Goal: Task Accomplishment & Management: Use online tool/utility

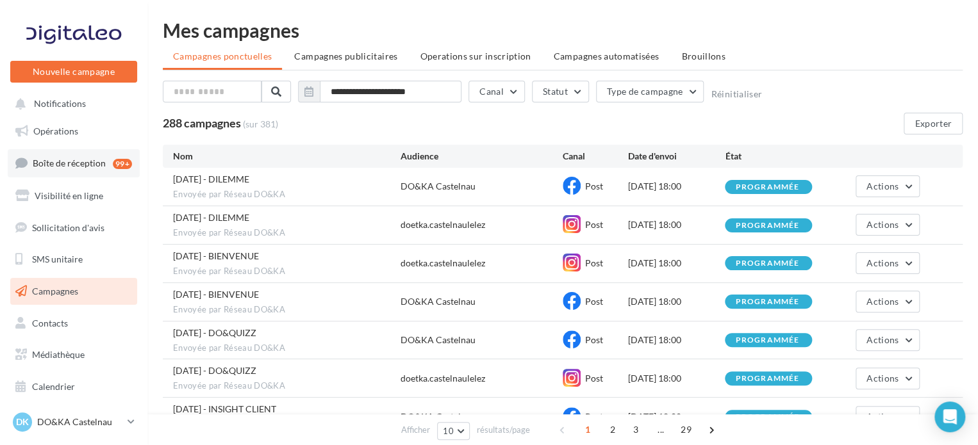
click at [79, 158] on span "Boîte de réception" at bounding box center [69, 163] width 73 height 11
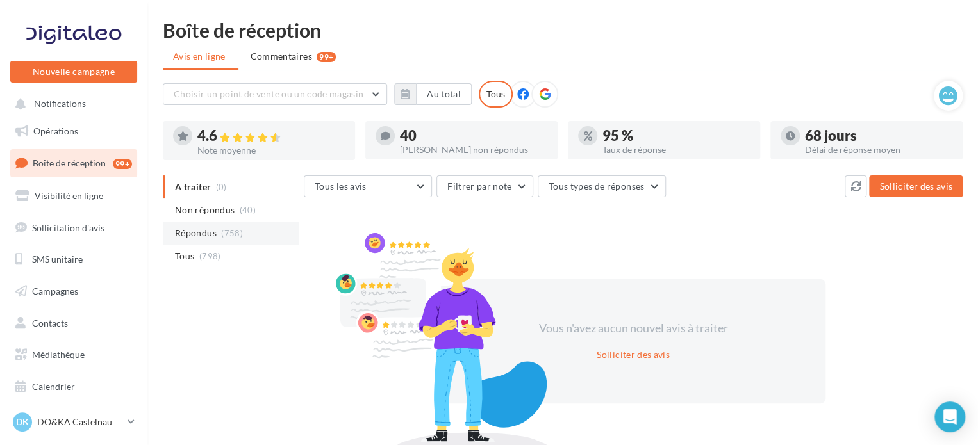
click at [195, 227] on span "Répondus" at bounding box center [196, 233] width 42 height 13
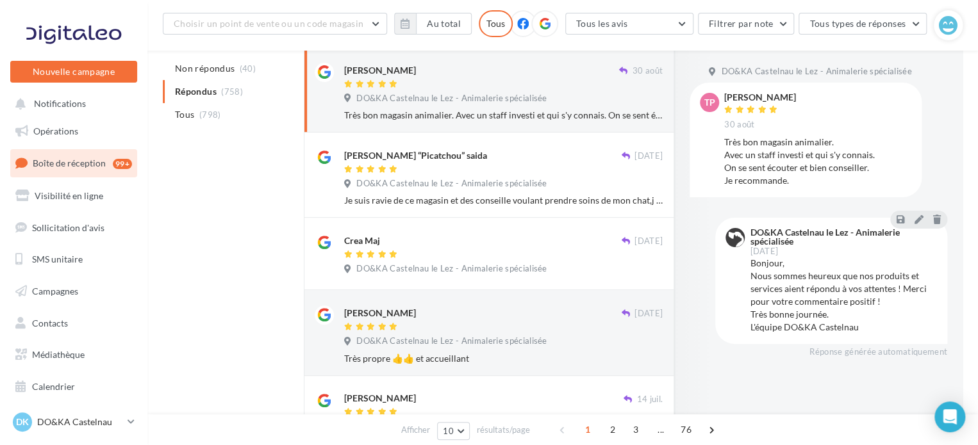
scroll to position [218, 0]
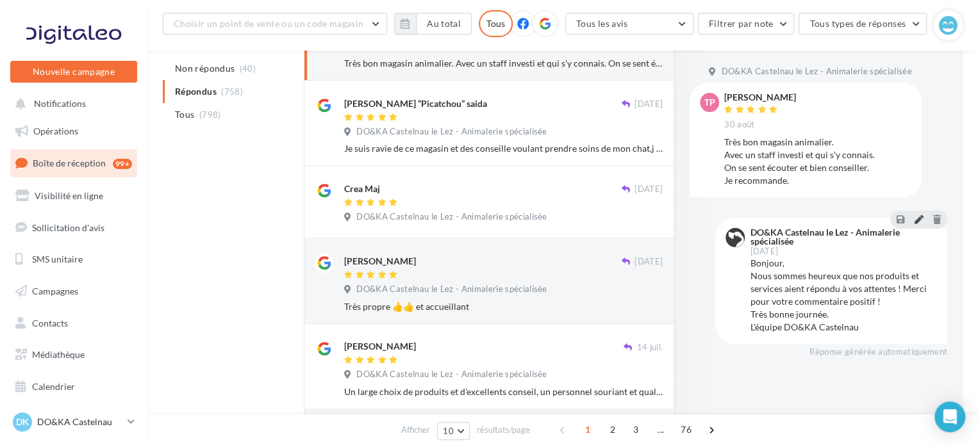
click at [916, 222] on icon at bounding box center [918, 219] width 9 height 9
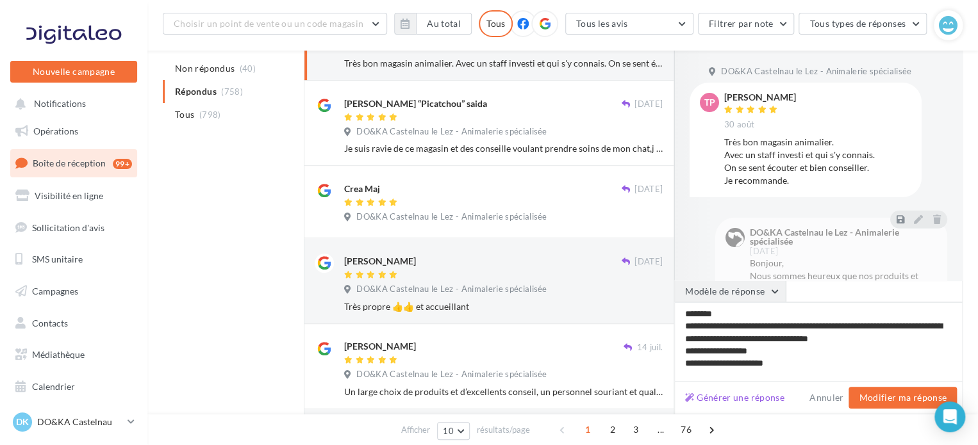
click at [770, 292] on button "Modèle de réponse" at bounding box center [729, 292] width 111 height 22
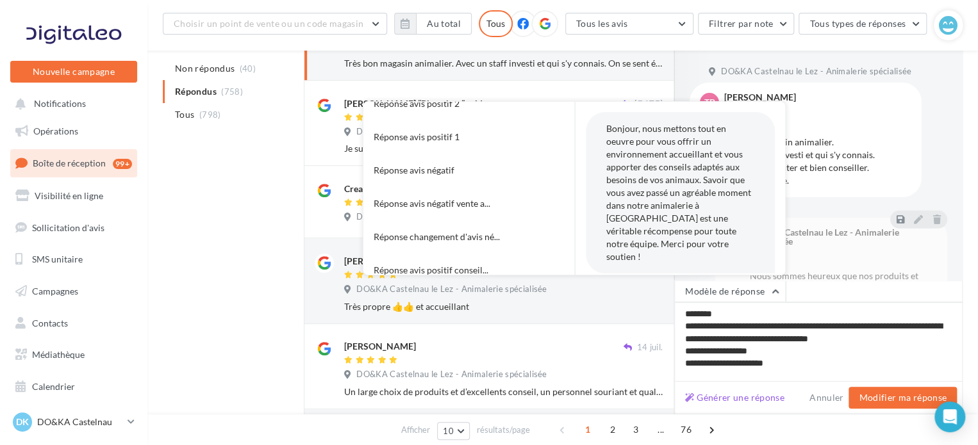
scroll to position [129, 0]
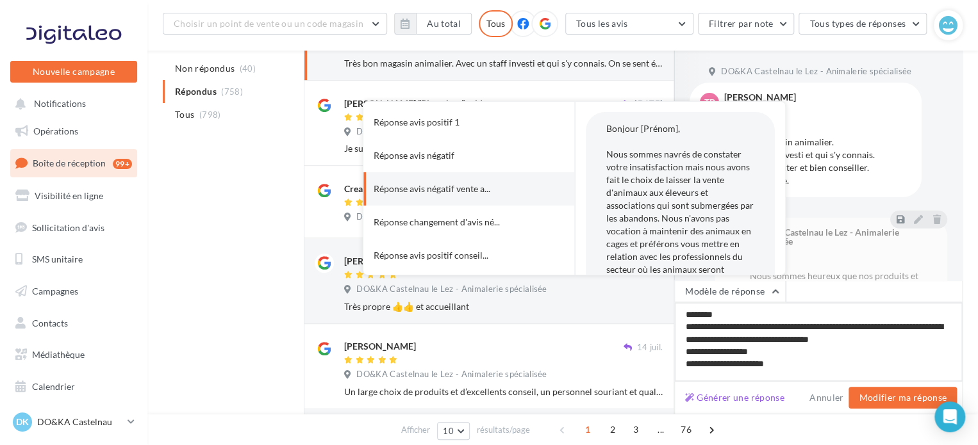
click at [802, 331] on textarea "**********" at bounding box center [818, 341] width 288 height 79
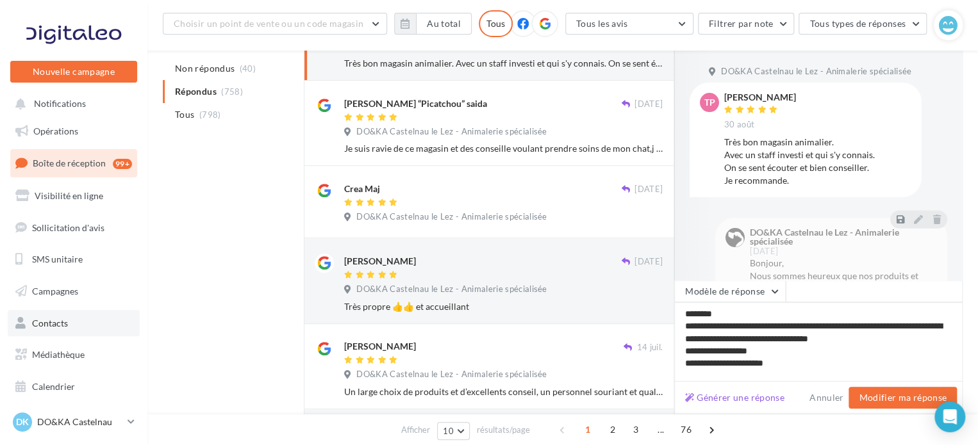
click at [49, 323] on span "Contacts" at bounding box center [50, 323] width 36 height 11
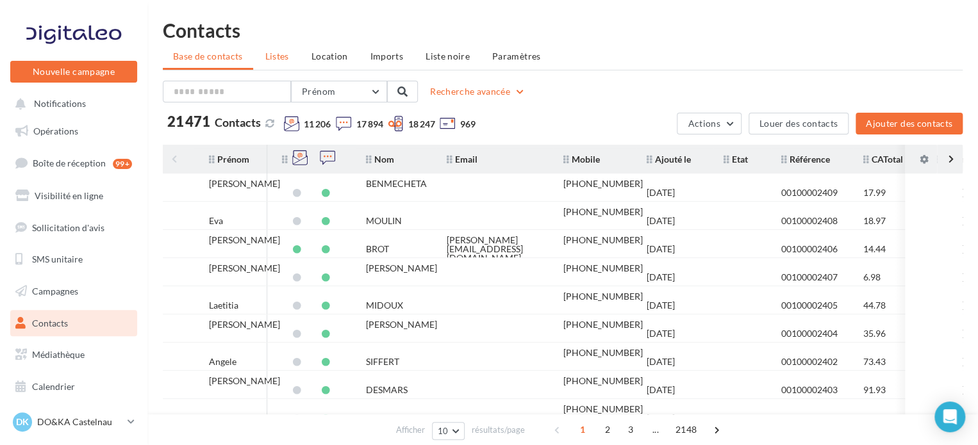
click at [285, 56] on span "Listes" at bounding box center [277, 56] width 24 height 11
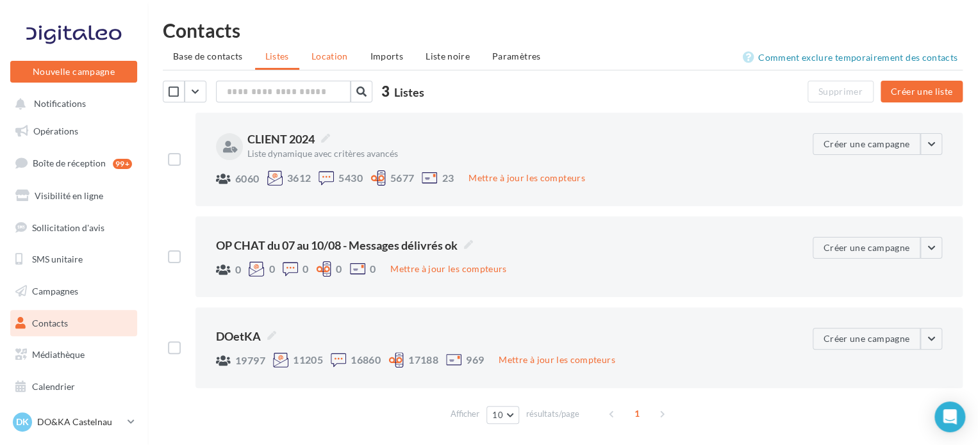
click at [329, 61] on span "Location" at bounding box center [329, 56] width 37 height 11
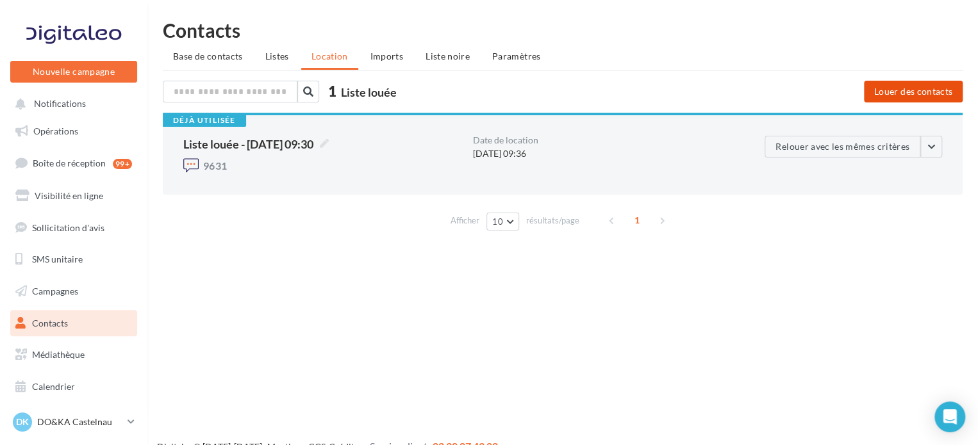
click at [919, 92] on button "Louer des contacts" at bounding box center [913, 92] width 99 height 22
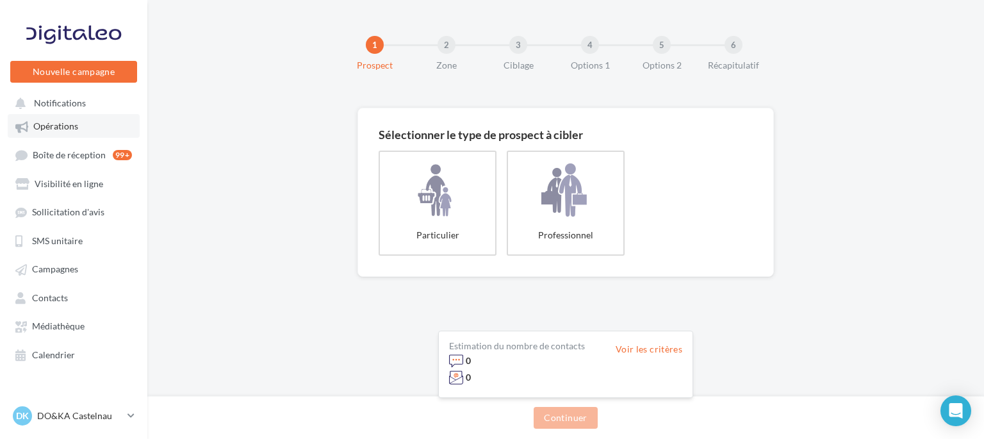
click at [84, 127] on link "Opérations" at bounding box center [74, 125] width 132 height 23
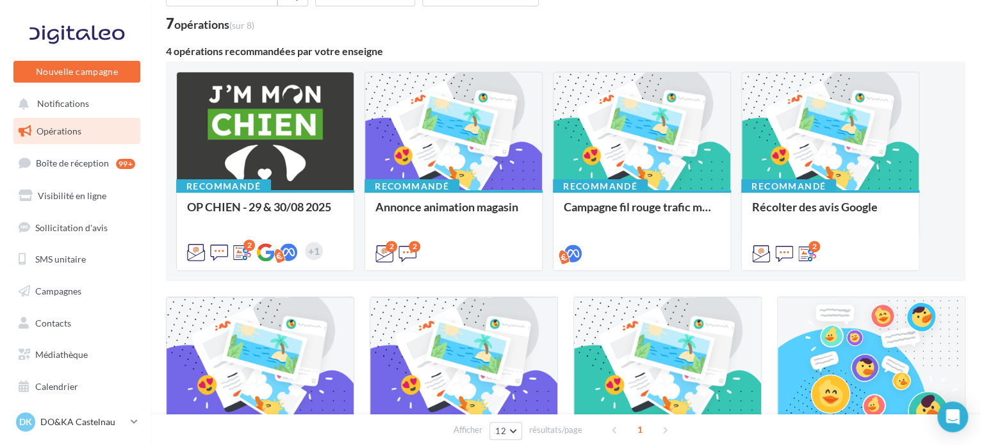
scroll to position [78, 0]
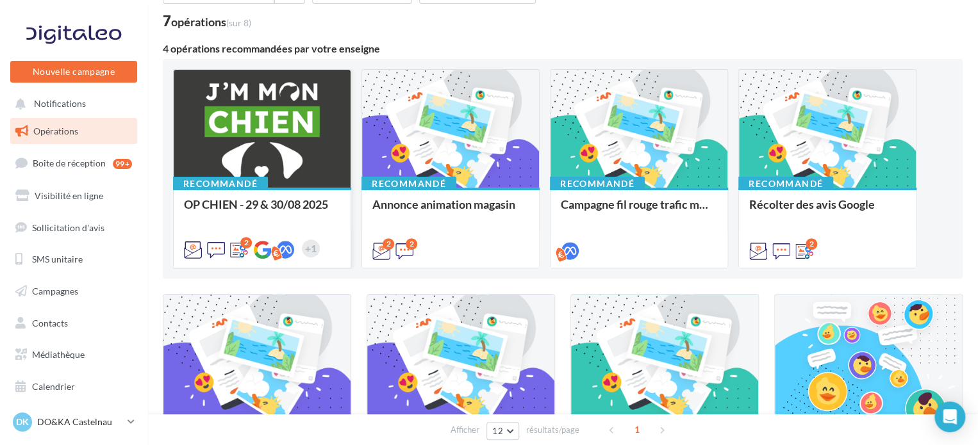
click at [296, 154] on div at bounding box center [262, 129] width 177 height 119
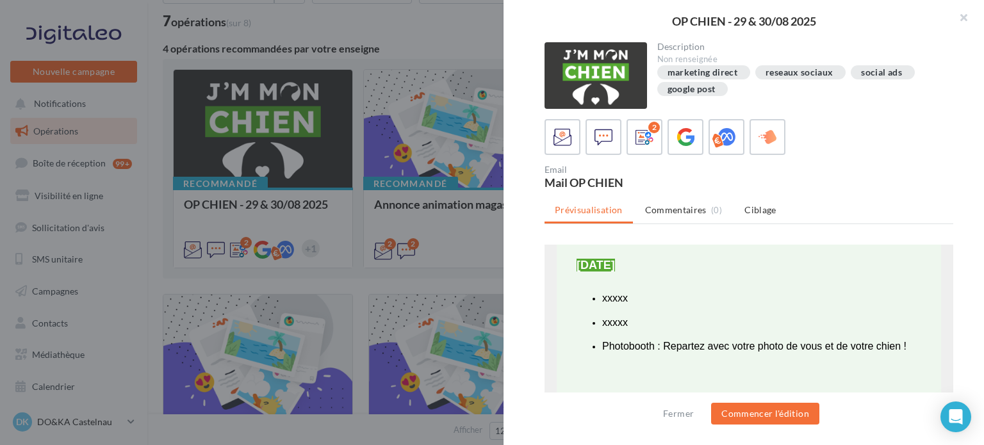
scroll to position [643, 0]
click at [607, 136] on icon at bounding box center [604, 137] width 19 height 19
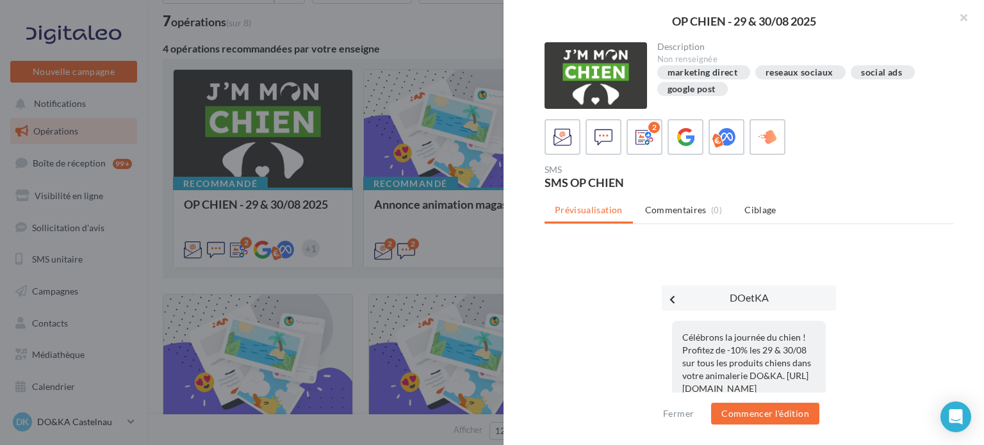
scroll to position [56, 0]
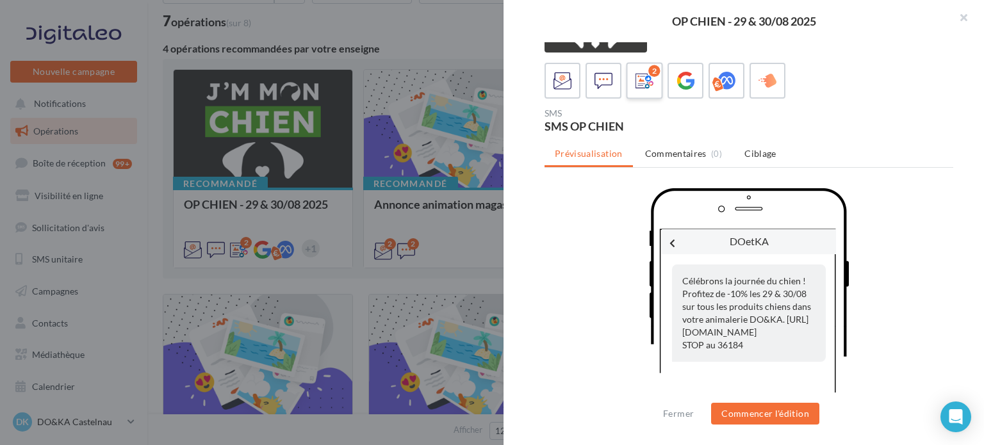
click at [647, 77] on icon at bounding box center [645, 81] width 19 height 19
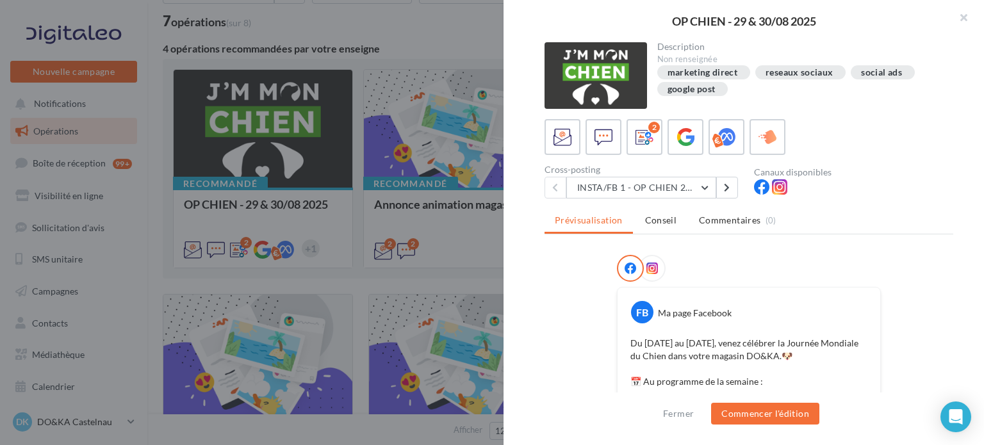
scroll to position [0, 0]
click at [705, 185] on button "INSTA/FB 1 - OP CHIEN 2025" at bounding box center [641, 188] width 150 height 22
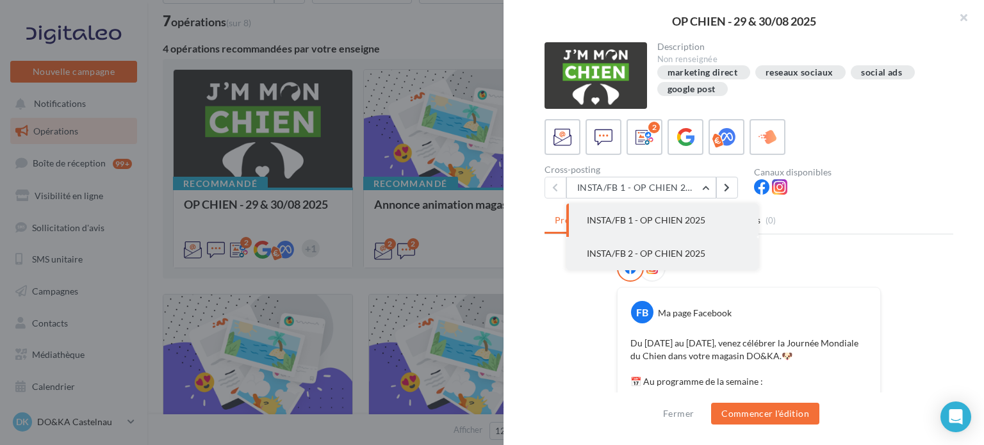
click at [651, 248] on span "INSTA/FB 2 - OP CHIEN 2025" at bounding box center [646, 253] width 119 height 11
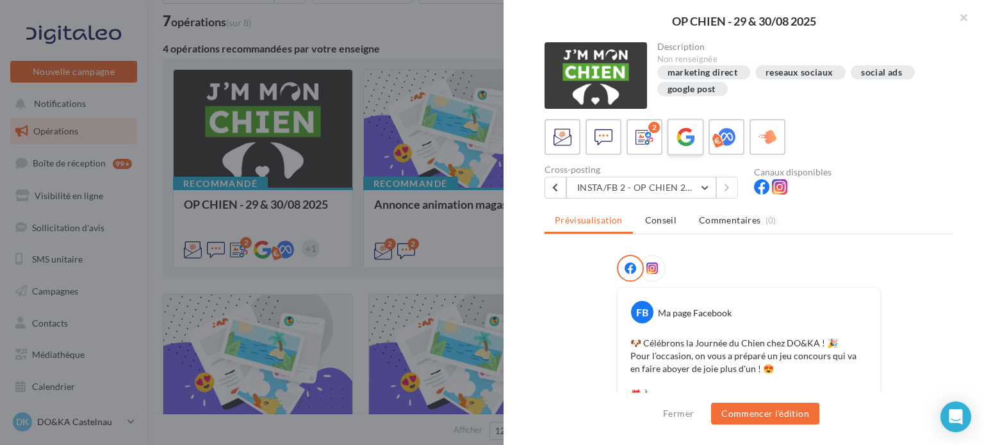
click at [686, 140] on icon at bounding box center [686, 137] width 19 height 19
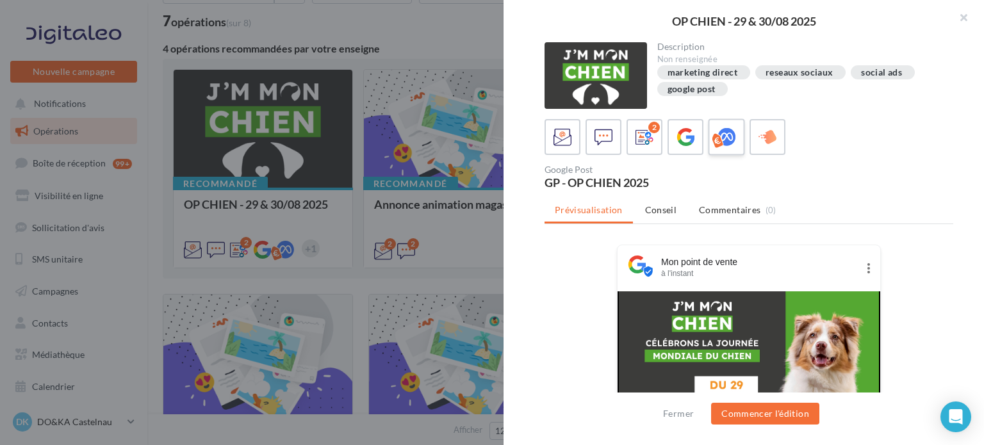
click at [732, 140] on icon at bounding box center [727, 137] width 19 height 19
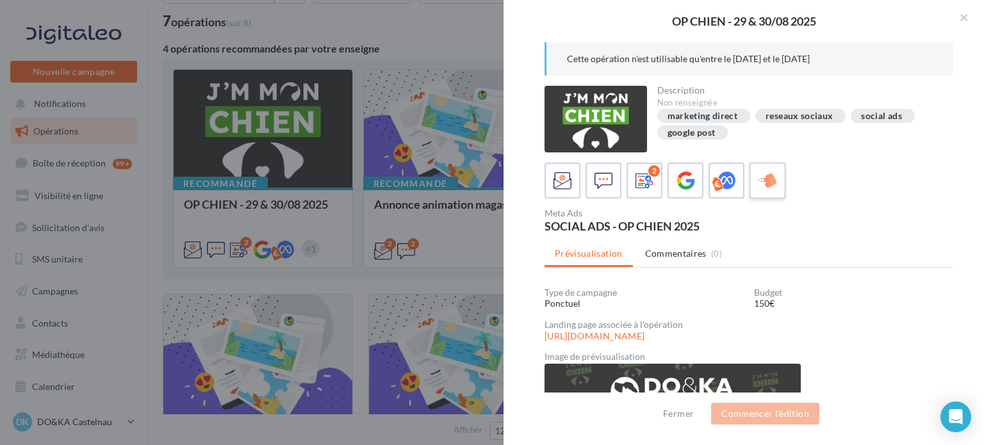
click at [761, 186] on icon at bounding box center [768, 181] width 19 height 19
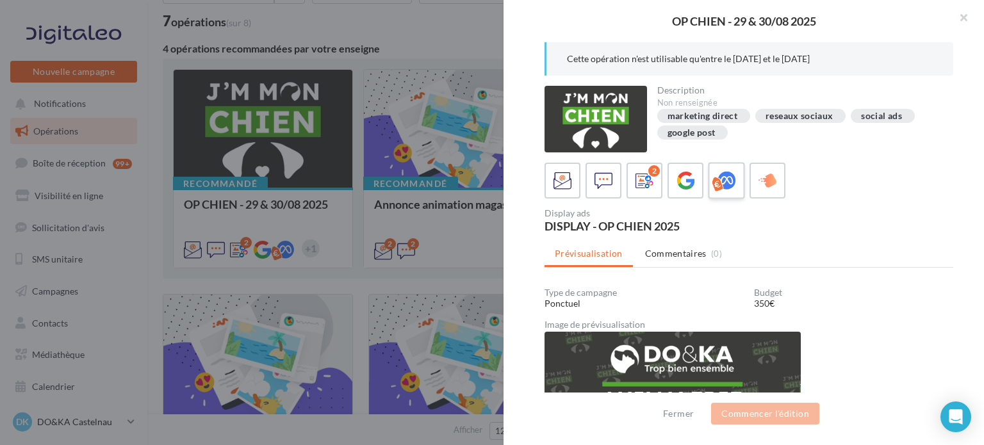
click at [729, 183] on icon at bounding box center [727, 181] width 19 height 19
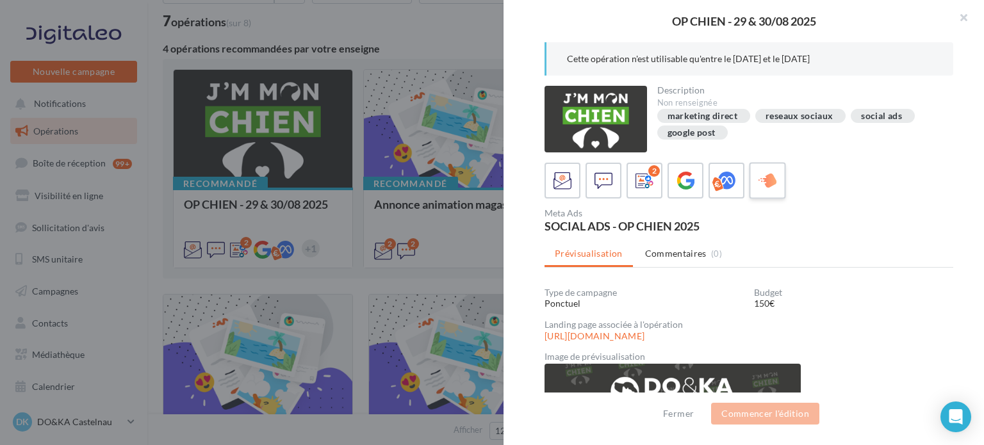
click at [766, 186] on icon at bounding box center [768, 181] width 19 height 19
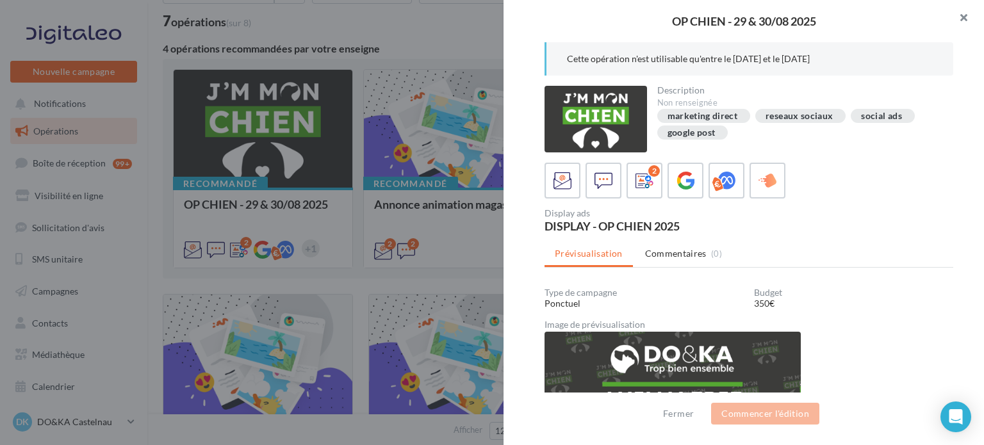
click at [964, 18] on button "button" at bounding box center [958, 19] width 51 height 38
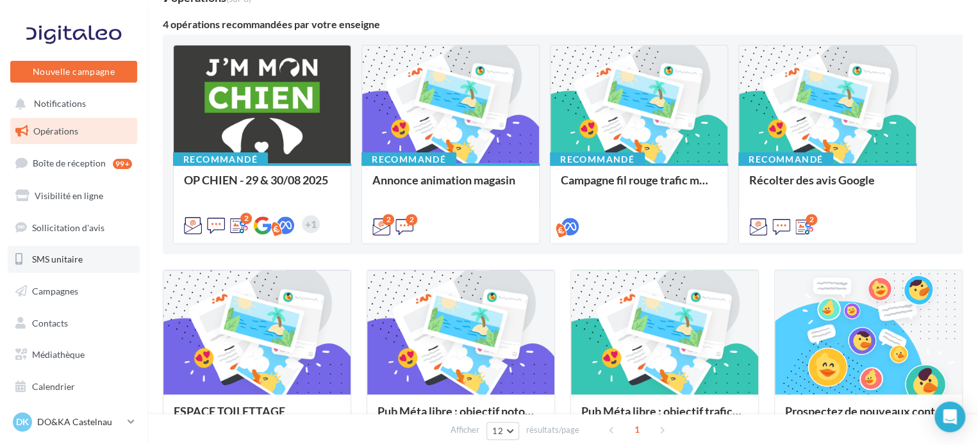
scroll to position [104, 0]
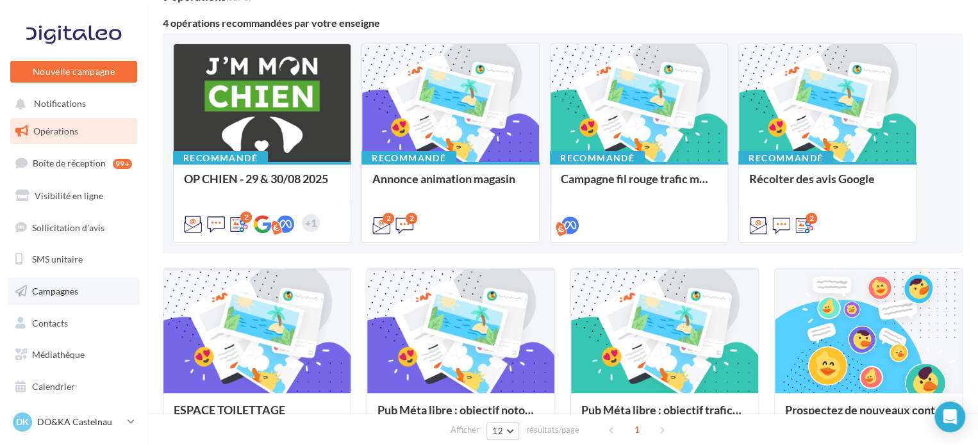
click at [67, 298] on link "Campagnes" at bounding box center [74, 291] width 132 height 27
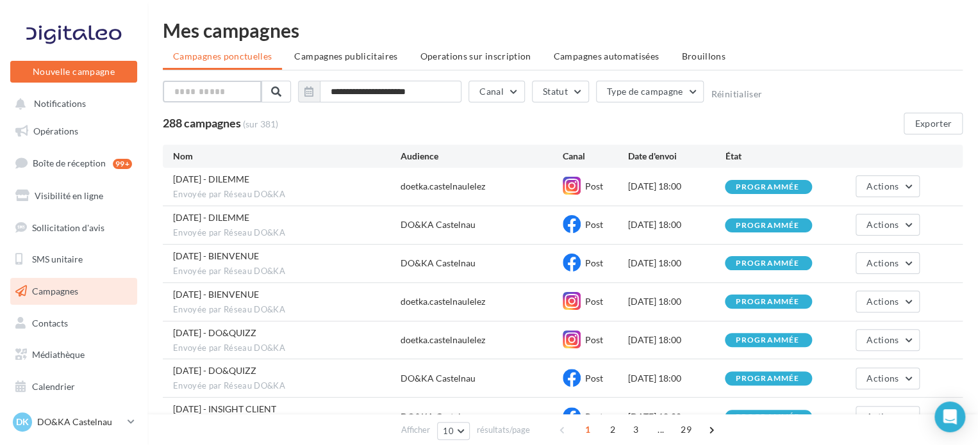
click at [220, 89] on input "text" at bounding box center [212, 92] width 99 height 22
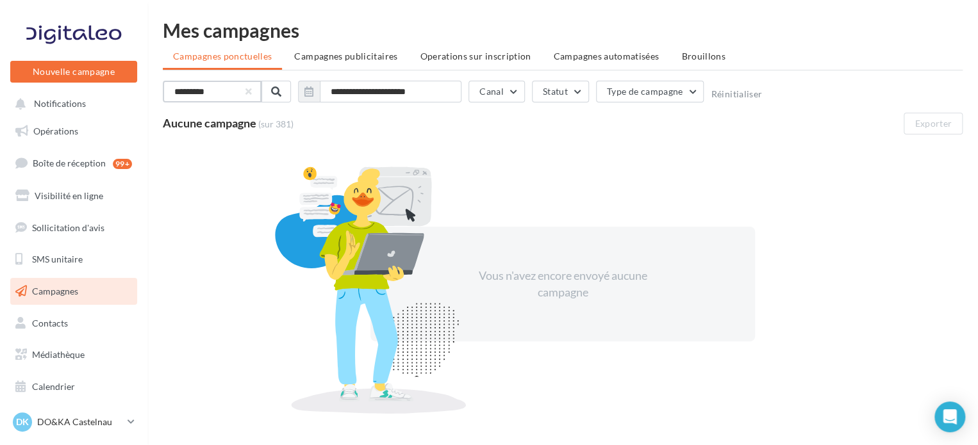
click at [186, 92] on input "*********" at bounding box center [212, 92] width 99 height 22
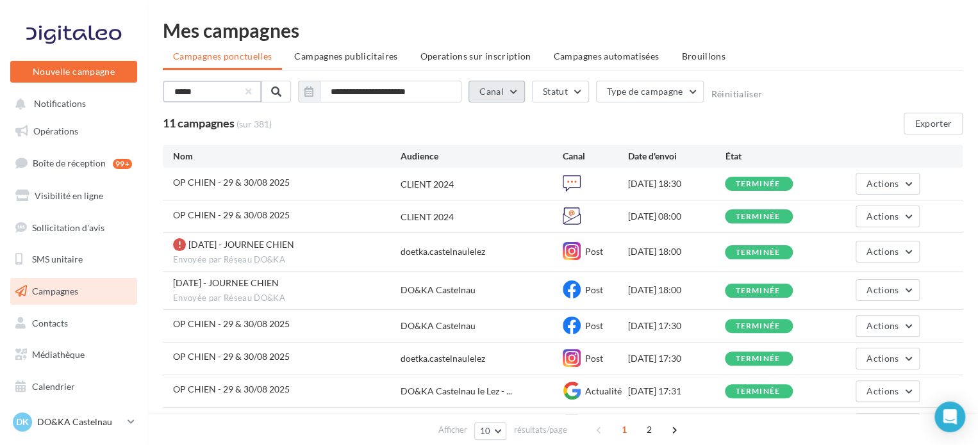
type input "*****"
click at [517, 94] on button "Canal" at bounding box center [496, 92] width 56 height 22
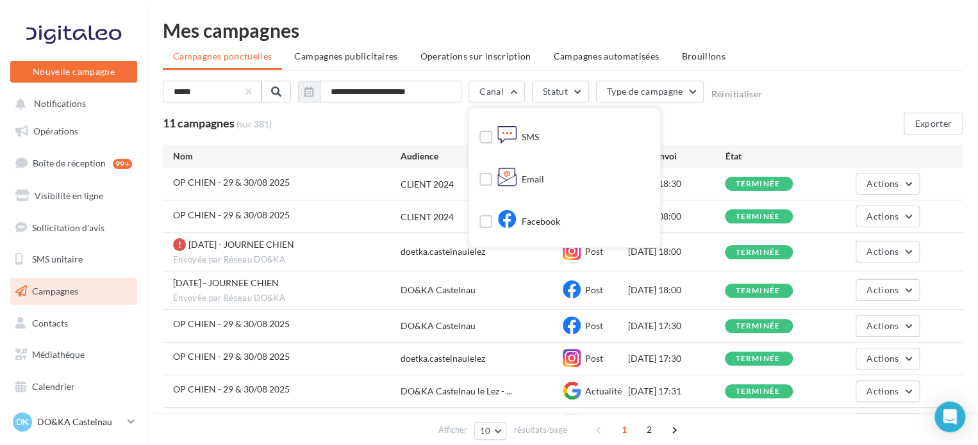
click at [402, 122] on div "11 campagnes (sur 381) Exporter" at bounding box center [563, 124] width 800 height 22
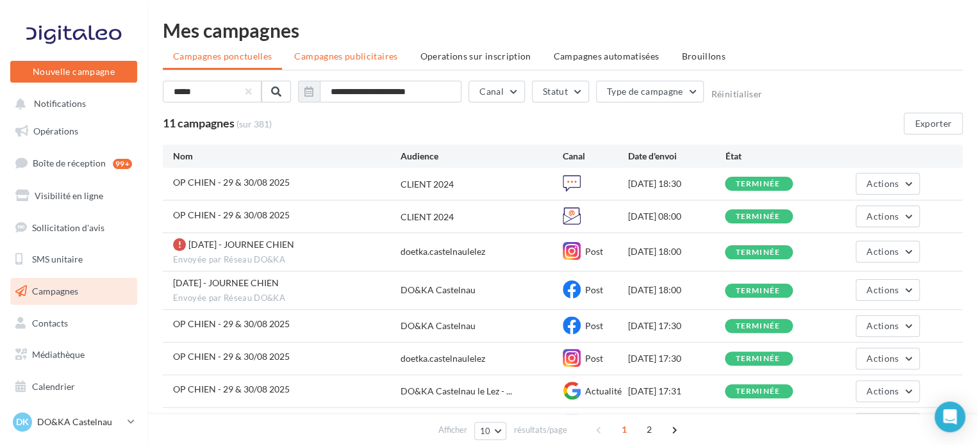
click at [370, 58] on span "Campagnes publicitaires" at bounding box center [345, 56] width 103 height 11
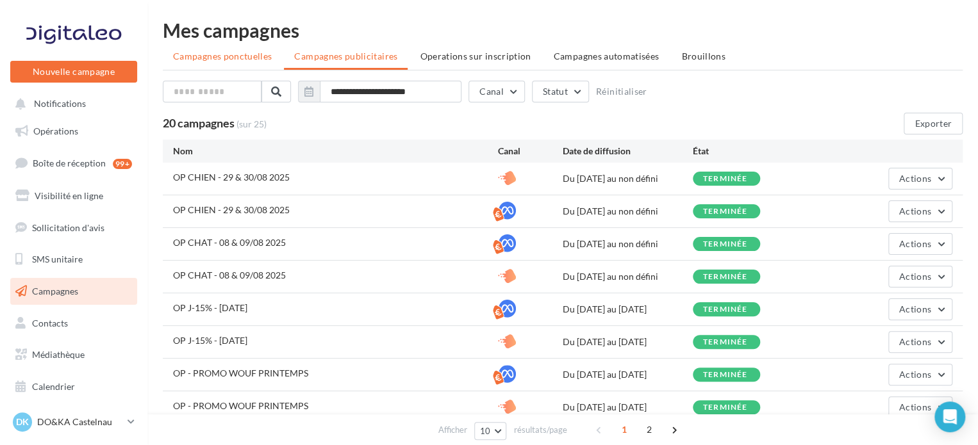
click at [220, 60] on span "Campagnes ponctuelles" at bounding box center [222, 56] width 99 height 11
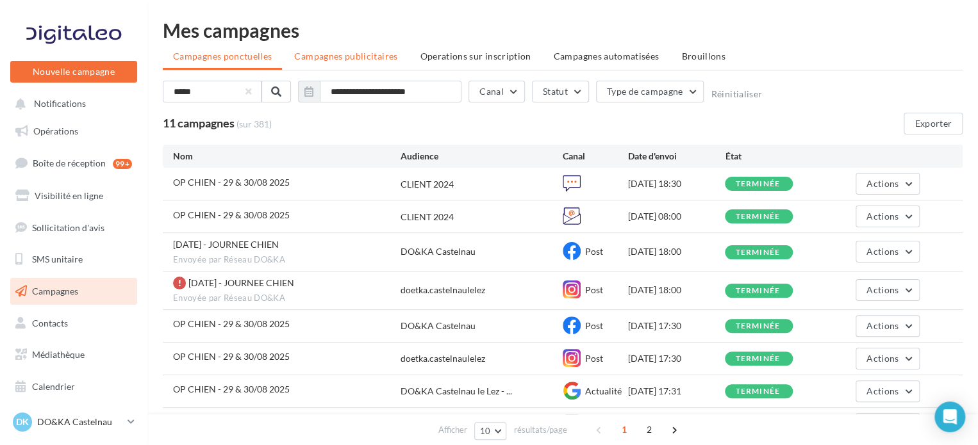
click at [336, 49] on li "Campagnes publicitaires" at bounding box center [346, 56] width 124 height 23
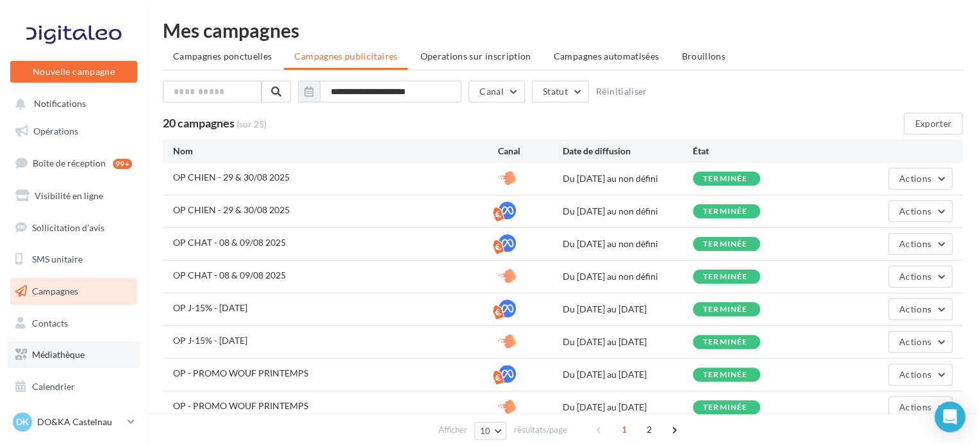
click at [51, 356] on span "Médiathèque" at bounding box center [58, 354] width 53 height 11
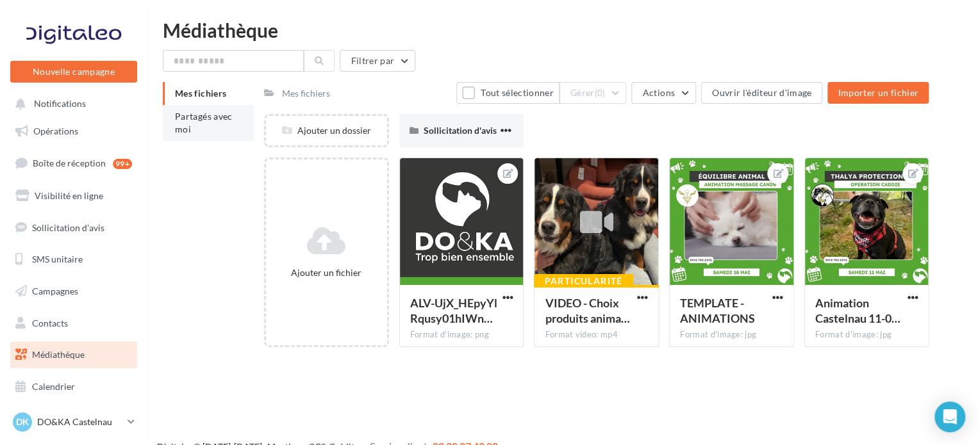
click at [210, 128] on li "Partagés avec moi" at bounding box center [208, 123] width 91 height 36
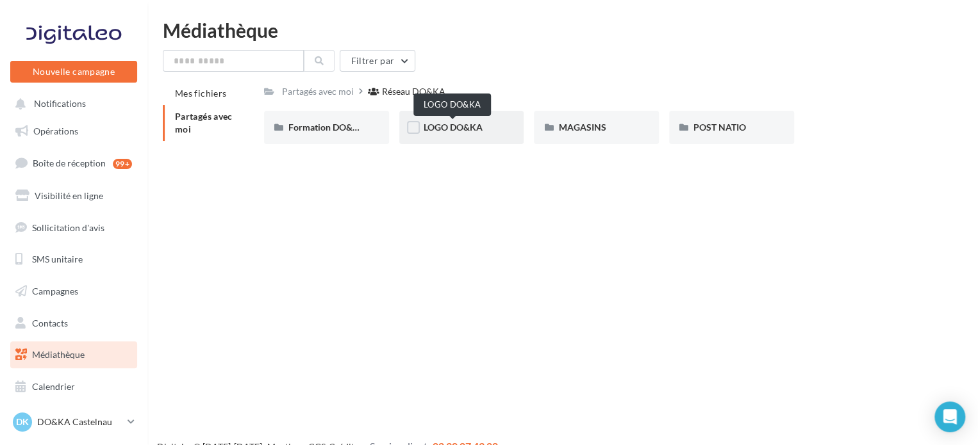
click at [467, 130] on span "LOGO DO&KA" at bounding box center [453, 127] width 59 height 11
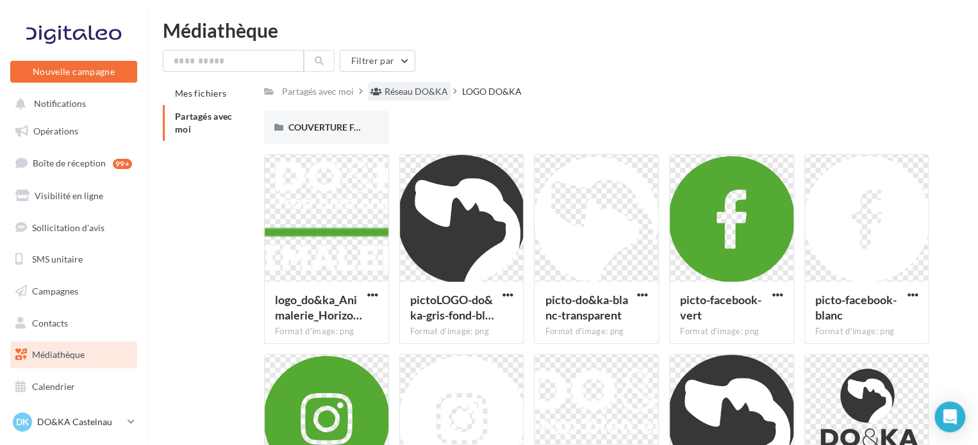
click at [425, 90] on div "Réseau DO&KA" at bounding box center [415, 91] width 63 height 13
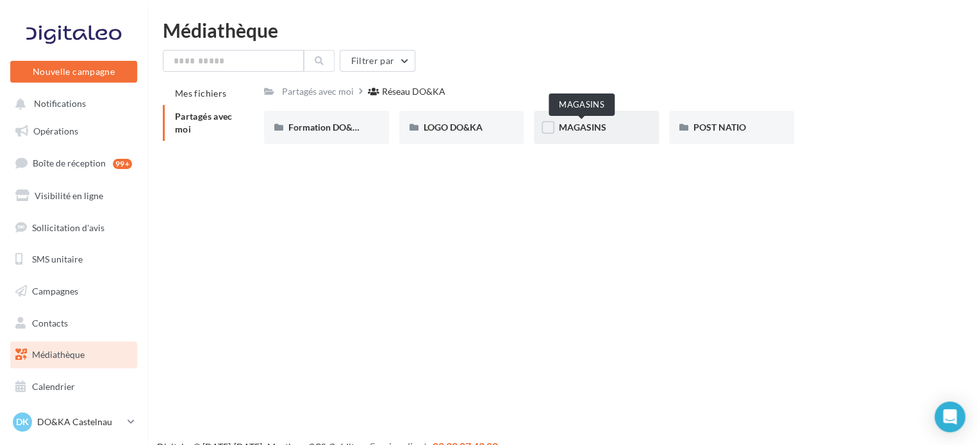
click at [584, 124] on span "MAGASINS" at bounding box center [581, 127] width 47 height 11
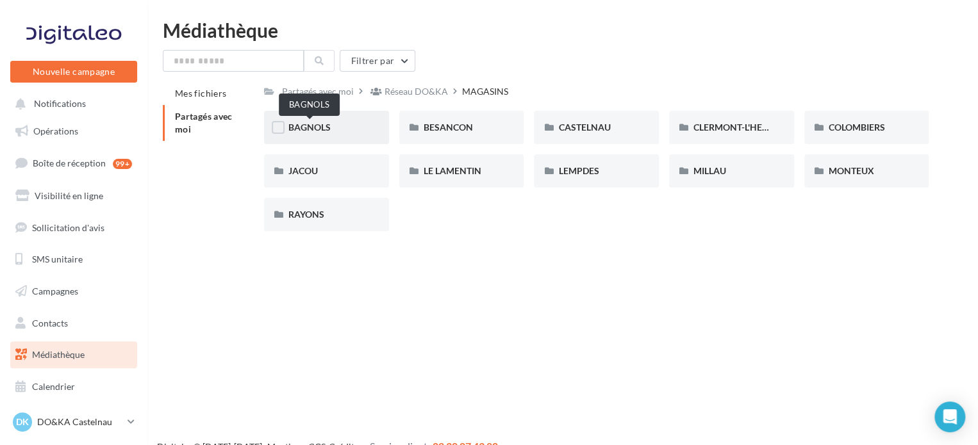
click at [325, 129] on span "BAGNOLS" at bounding box center [309, 127] width 42 height 11
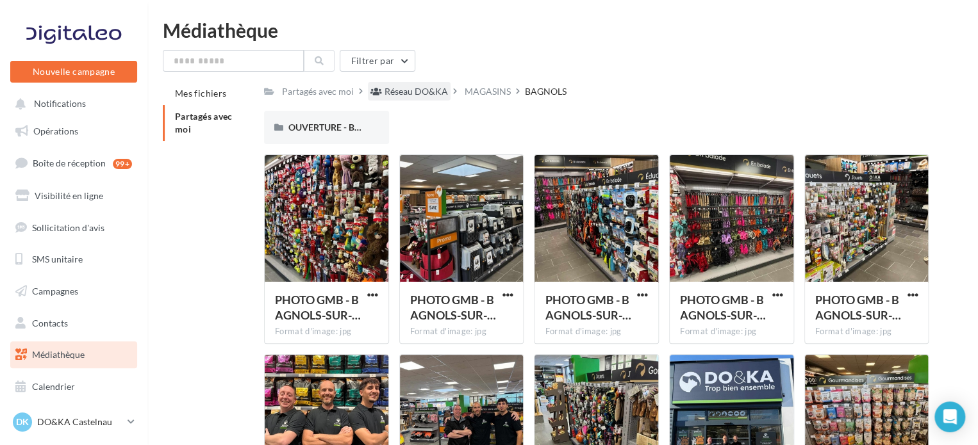
click at [434, 88] on div "Réseau DO&KA" at bounding box center [415, 91] width 63 height 13
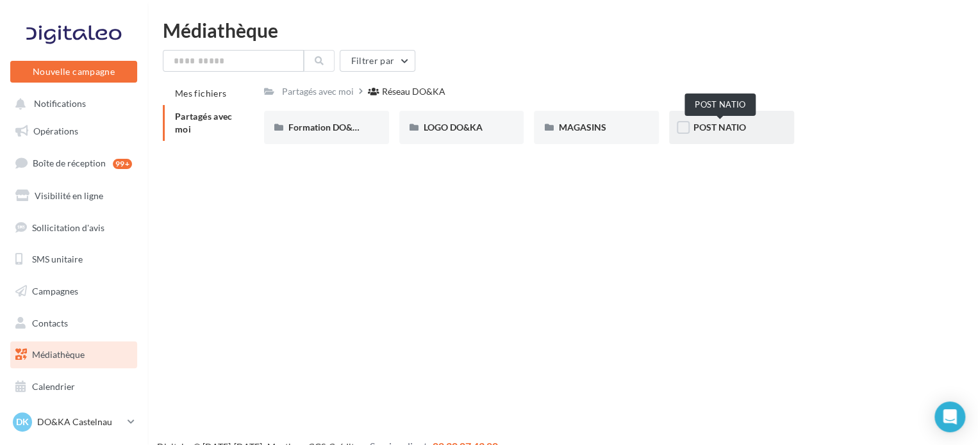
click at [731, 125] on span "POST NATIO" at bounding box center [719, 127] width 53 height 11
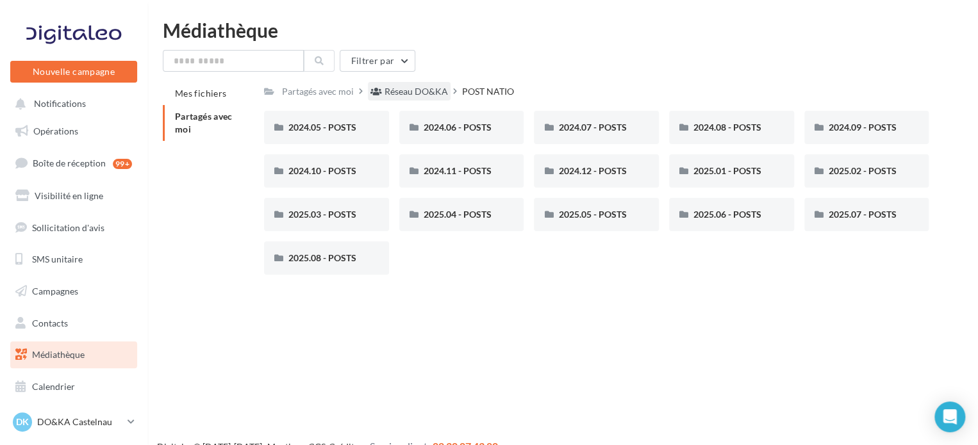
click at [394, 94] on div "Réseau DO&KA" at bounding box center [415, 91] width 63 height 13
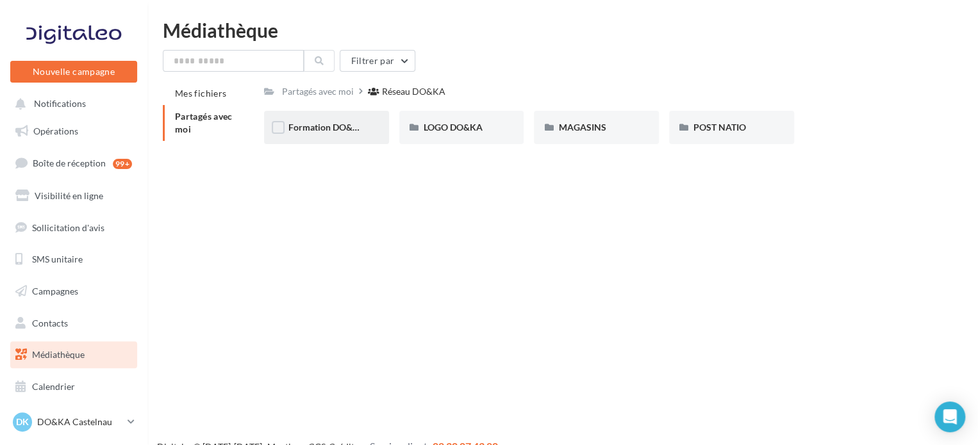
click at [345, 135] on div "Formation DO&KA" at bounding box center [326, 127] width 125 height 33
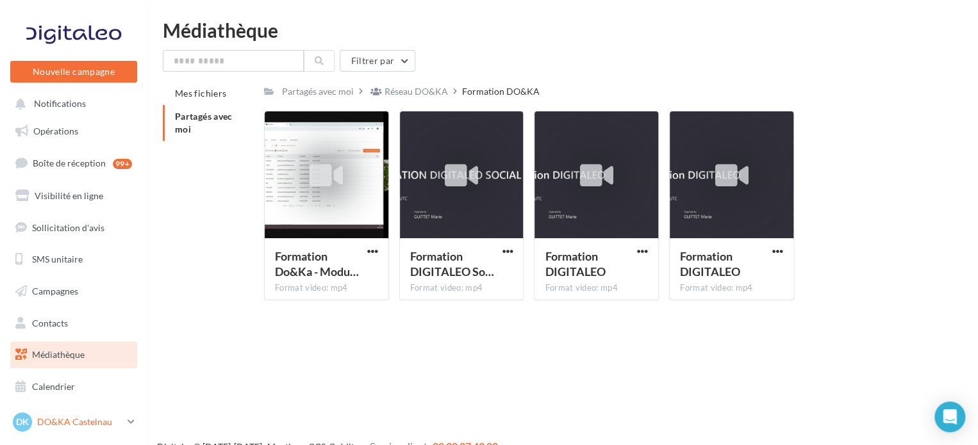
click at [107, 419] on p "DO&KA Castelnau" at bounding box center [79, 422] width 85 height 13
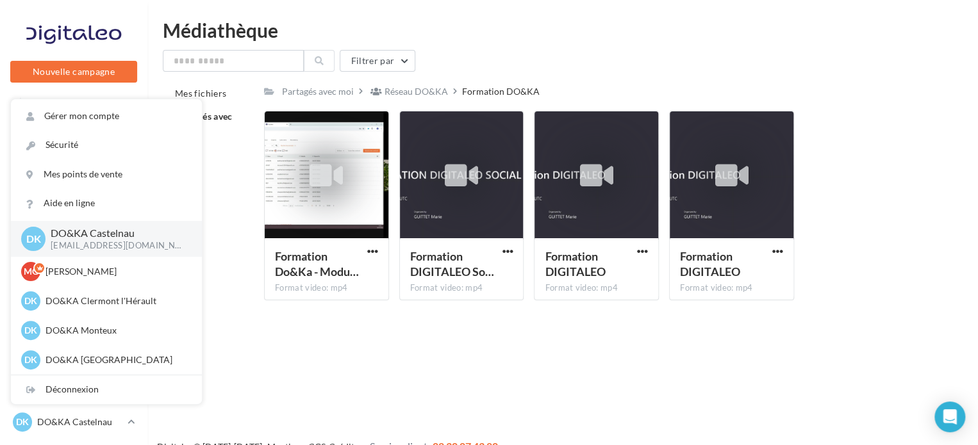
click at [370, 369] on div "Nouvelle campagne Nouvelle campagne Notifications Opérations Boîte de réception…" at bounding box center [489, 243] width 978 height 445
